Goal: Find specific page/section: Find specific page/section

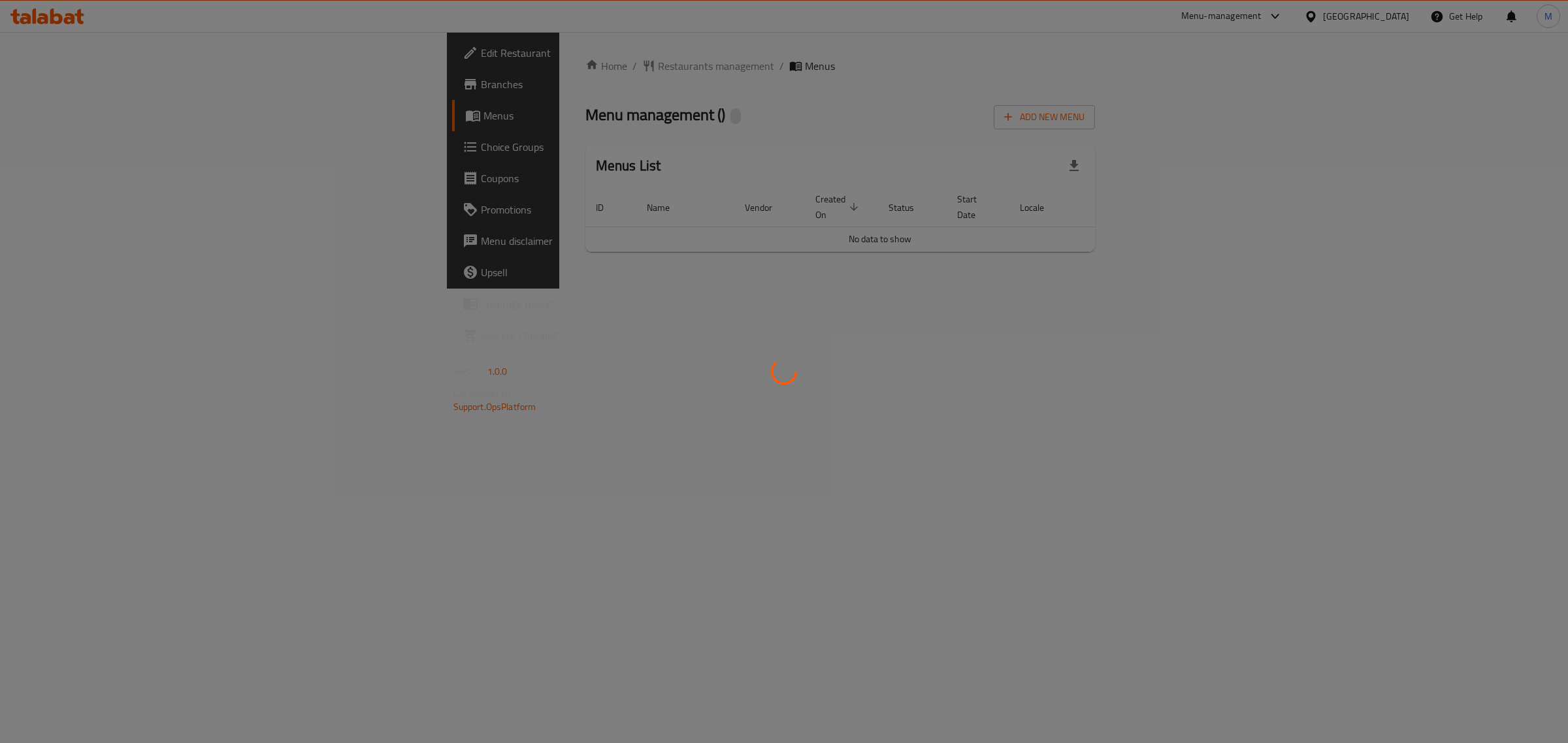
click at [1331, 18] on div at bounding box center [784, 371] width 1568 height 743
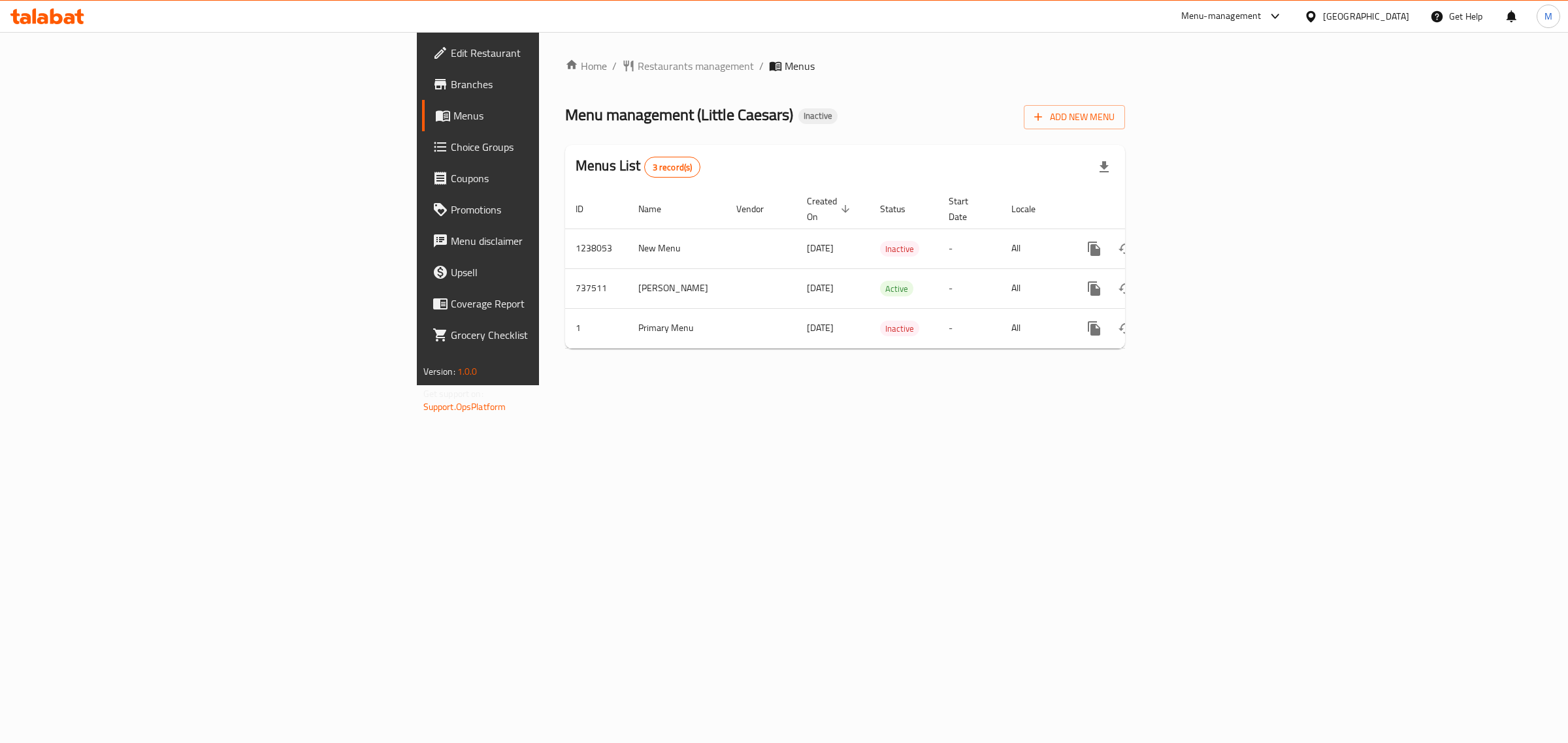
click at [1284, 17] on icon at bounding box center [1276, 17] width 16 height 16
click at [1203, 86] on div "Agent Campaigns Center" at bounding box center [1208, 88] width 99 height 15
